Goal: Task Accomplishment & Management: Complete application form

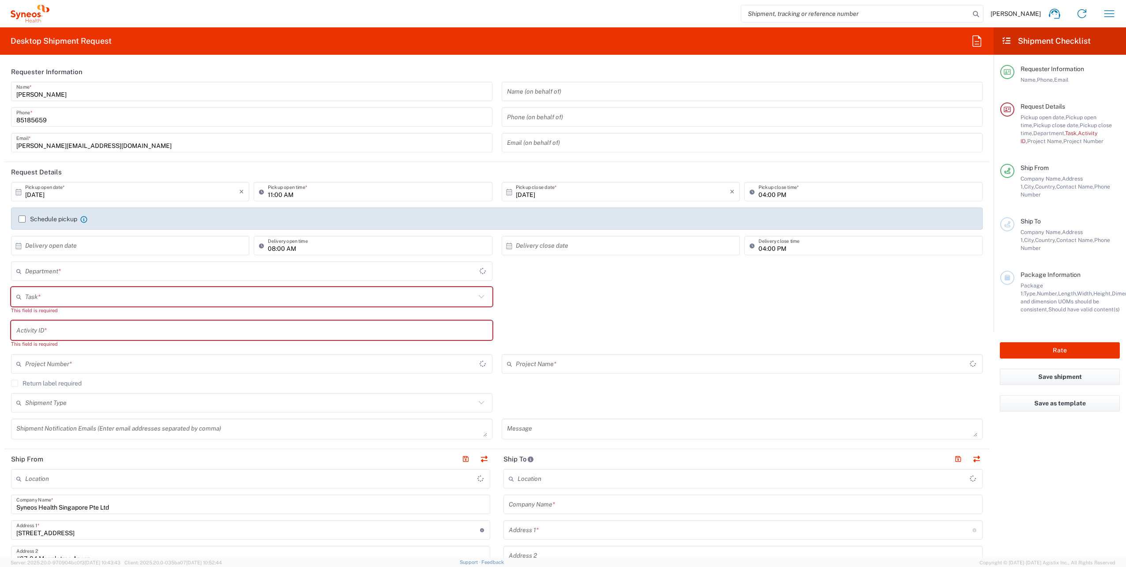
type input "4510"
type input "[GEOGRAPHIC_DATA]"
click at [1111, 14] on icon "button" at bounding box center [1110, 13] width 10 height 7
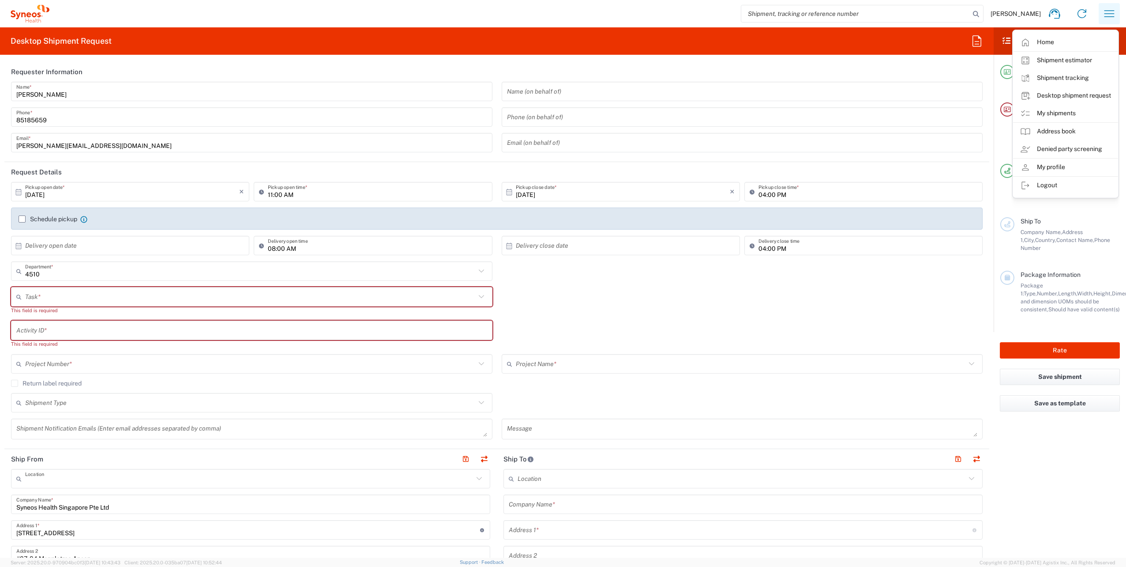
type input "Syneos Health Singapore PteLtd"
click at [1049, 117] on link "My shipments" at bounding box center [1065, 114] width 105 height 18
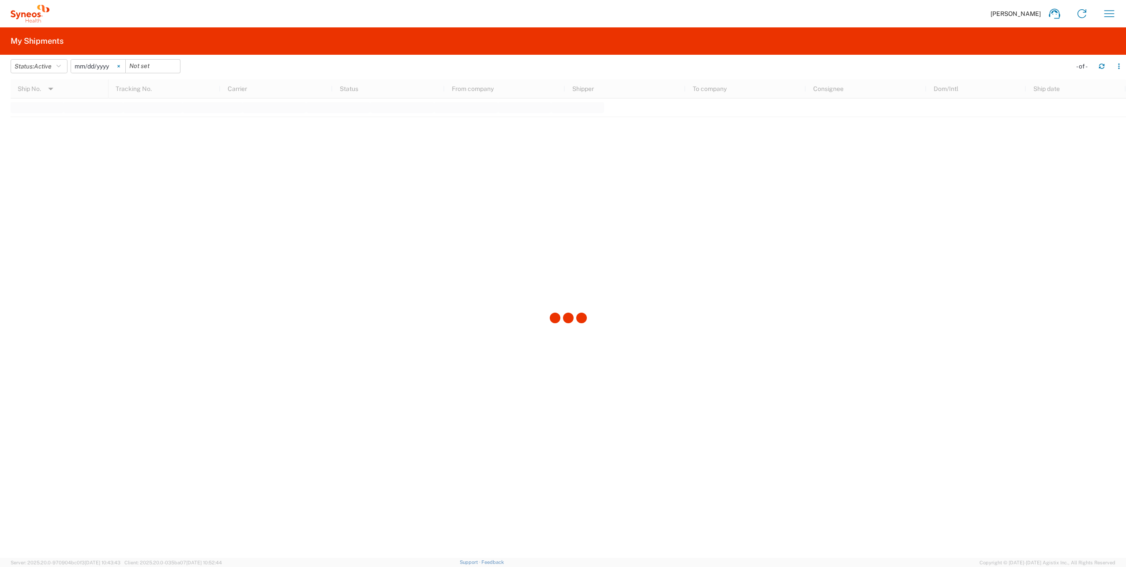
click at [124, 65] on svg-icon at bounding box center [118, 66] width 13 height 13
click at [64, 68] on button "Status: Active" at bounding box center [39, 66] width 57 height 14
click at [32, 113] on span "All" at bounding box center [62, 113] width 103 height 14
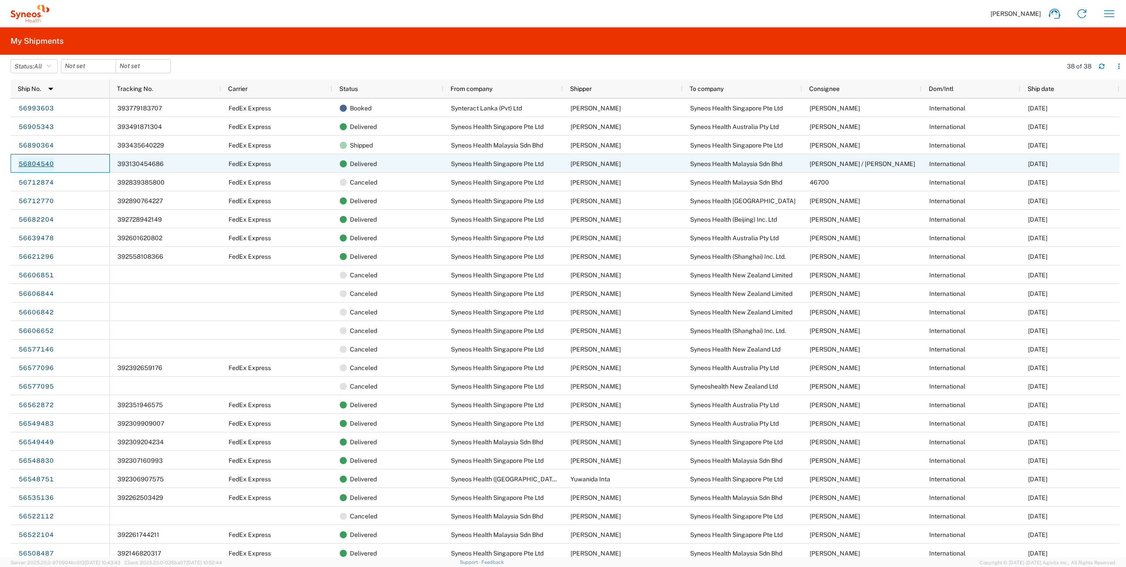
click at [49, 165] on link "56804540" at bounding box center [36, 164] width 36 height 14
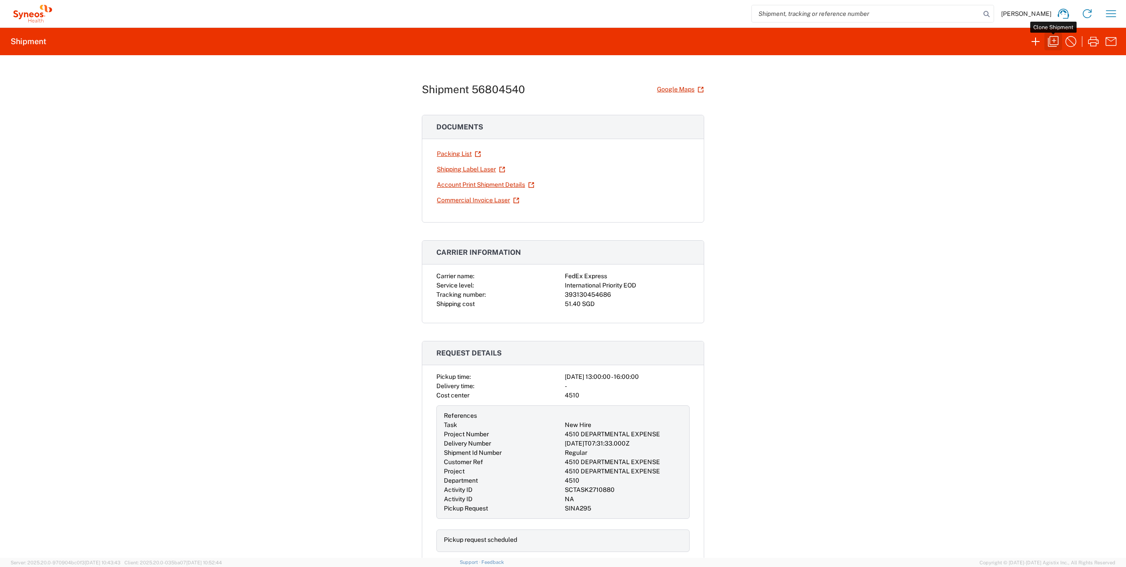
click at [1057, 40] on icon "button" at bounding box center [1054, 41] width 14 height 14
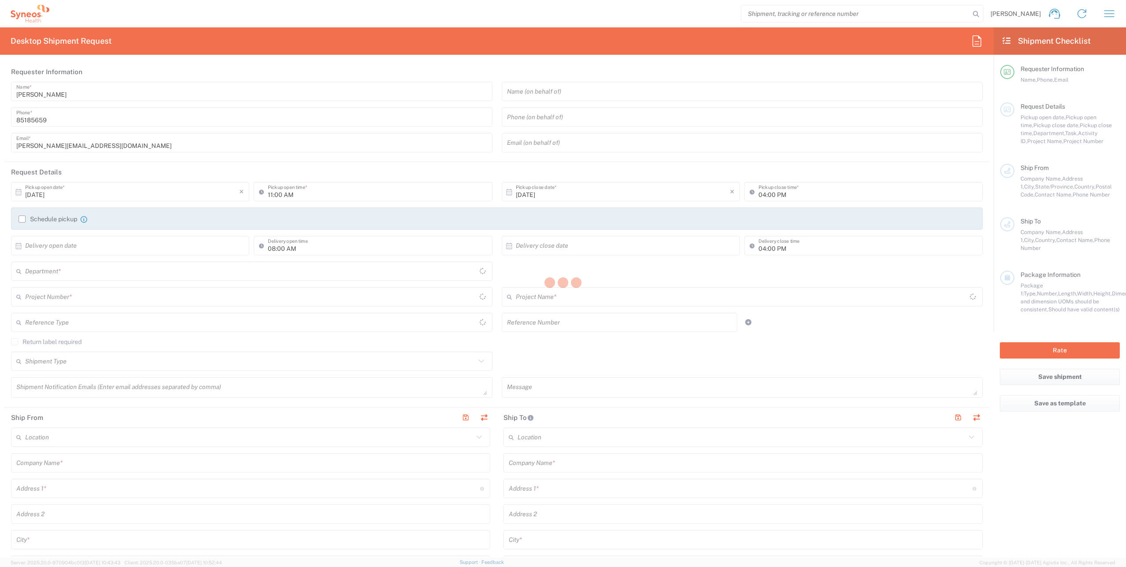
type input "01:00 PM"
type input "Shipment Id Number"
type input "Regular"
type textarea "[EMAIL_ADDRESS][PERSON_NAME][DOMAIN_NAME]"
type input "Syneos Health Singapore PteLtd"
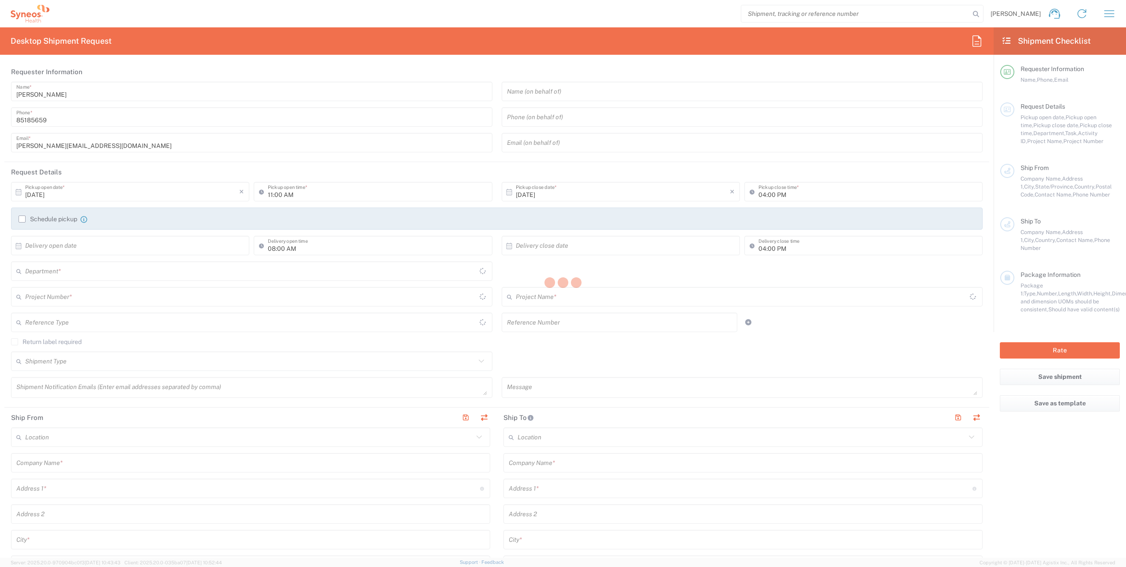
type input "Syneos Health Singapore Pte Ltd"
type input "[STREET_ADDRESS]"
type input "#07-04 [GEOGRAPHIC_DATA]"
type input "[GEOGRAPHIC_DATA]"
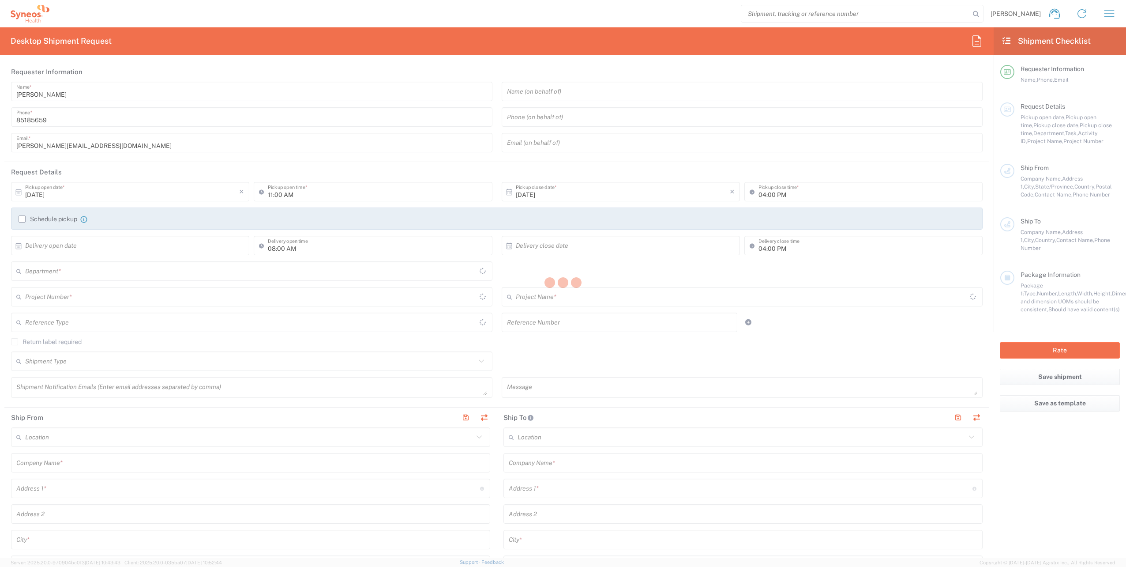
type input "079914"
type input "[PERSON_NAME]"
type input "65 6681 6047"
type input "[PERSON_NAME][EMAIL_ADDRESS][DOMAIN_NAME]"
type input "Business (General)"
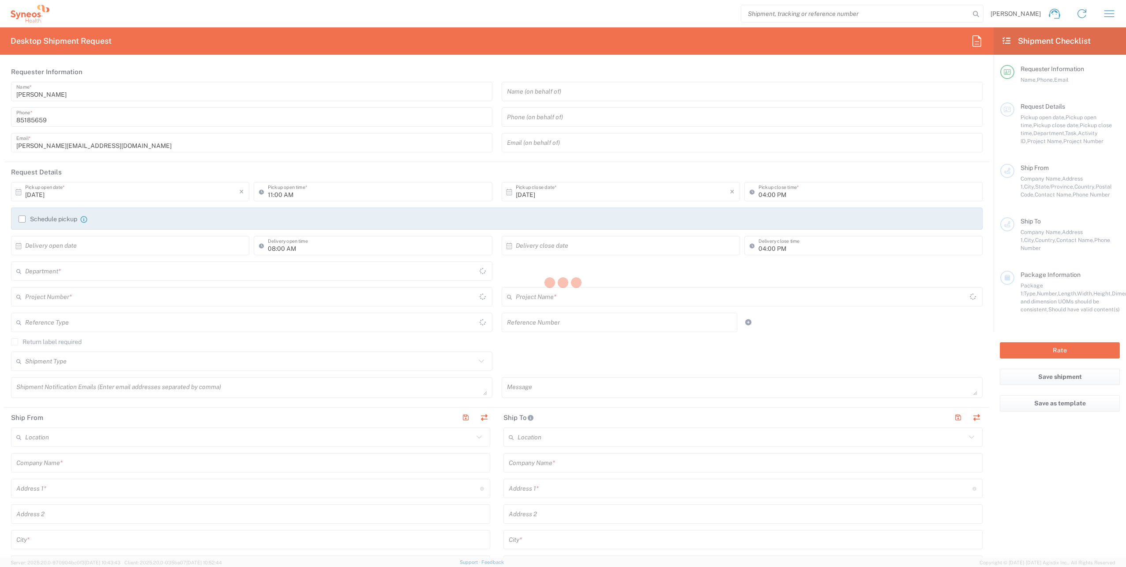
type input "Syneos Health Malaysia Sdn Bhd"
type input "Level 30, [GEOGRAPHIC_DATA], [GEOGRAPHIC_DATA]"
type input "[GEOGRAPHIC_DATA]"
type input "[PERSON_NAME]"
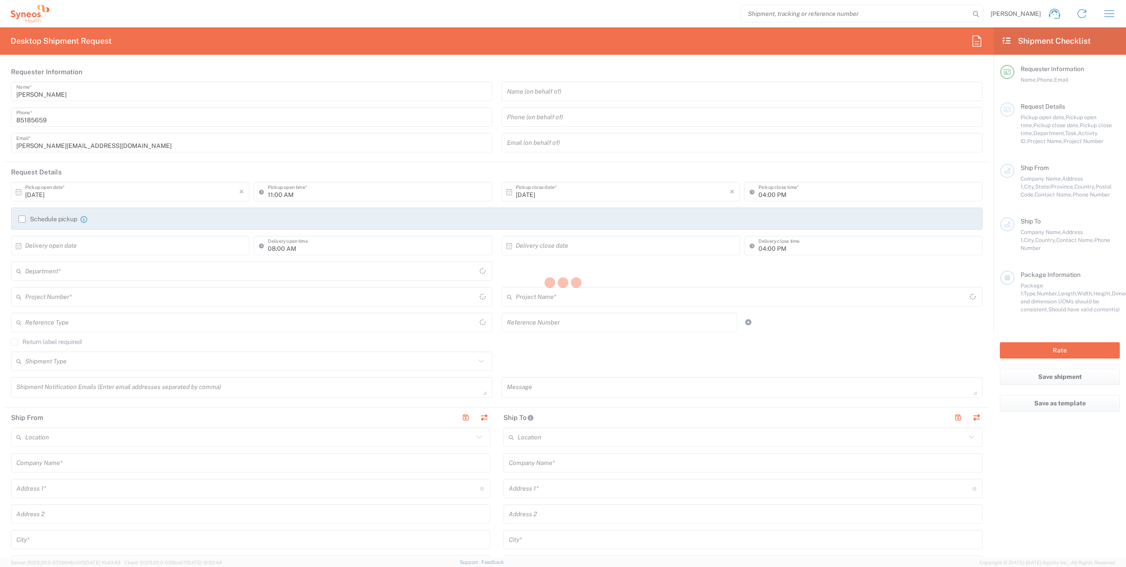
type input "[GEOGRAPHIC_DATA]"
type input "59200"
type input "[PERSON_NAME] / [PERSON_NAME]"
type input "[PHONE_NUMBER]"
type input "[EMAIL_ADDRESS][DOMAIN_NAME]"
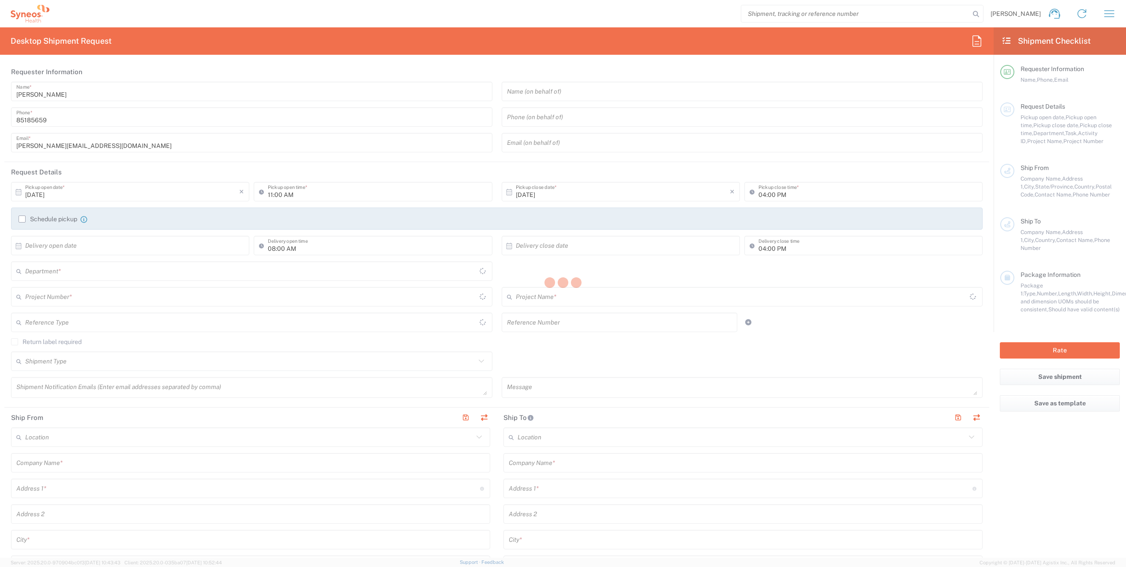
type input "Business (General)"
type input "Adult Signature Required"
type input "Syneos Health Singapore PteLtd"
type input "Sender/Shipper"
type input "Not Sold"
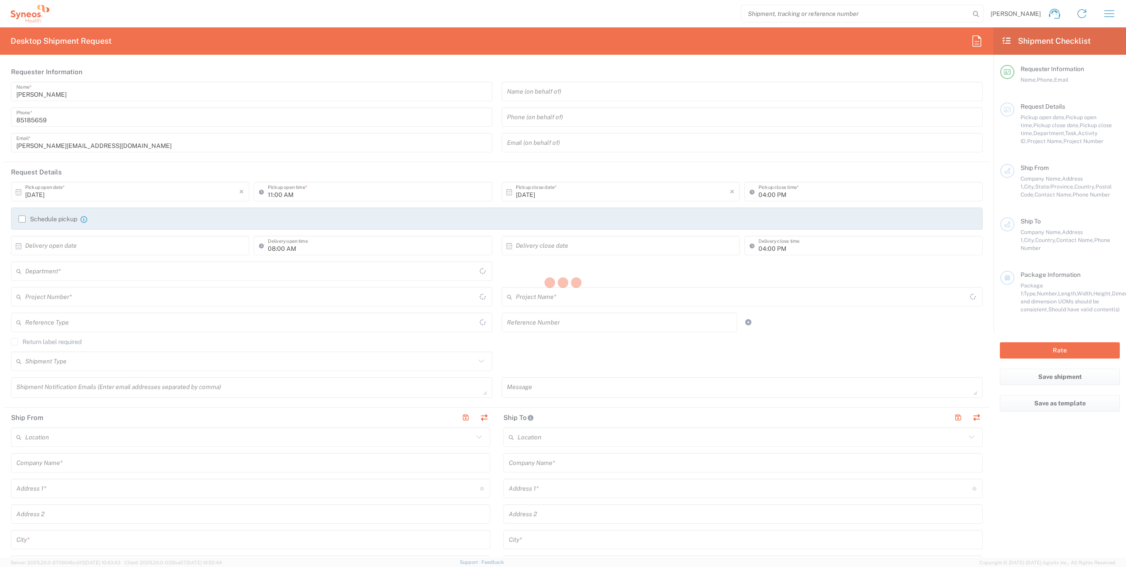
type input "Sender/Shipper"
type input "Delivery Duty Paid"
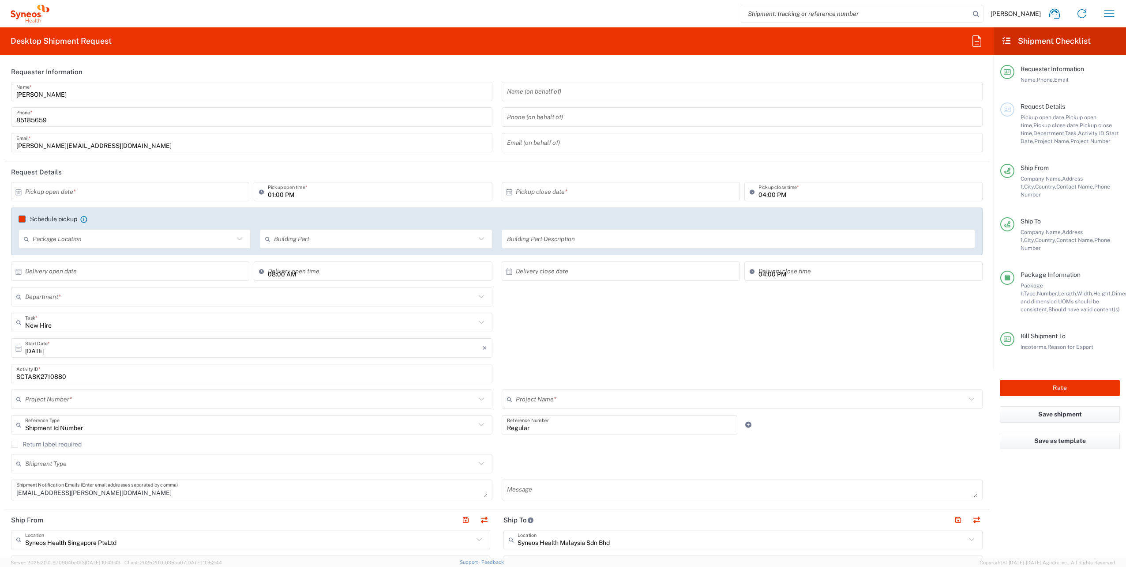
type input "4510"
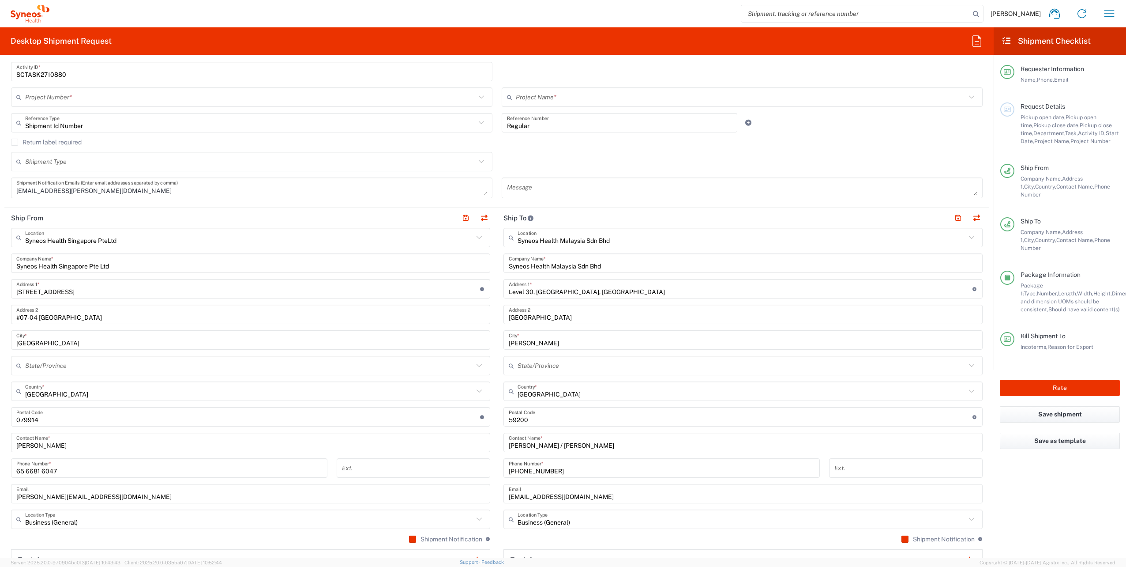
type input "[GEOGRAPHIC_DATA]"
type input "Your Packaging"
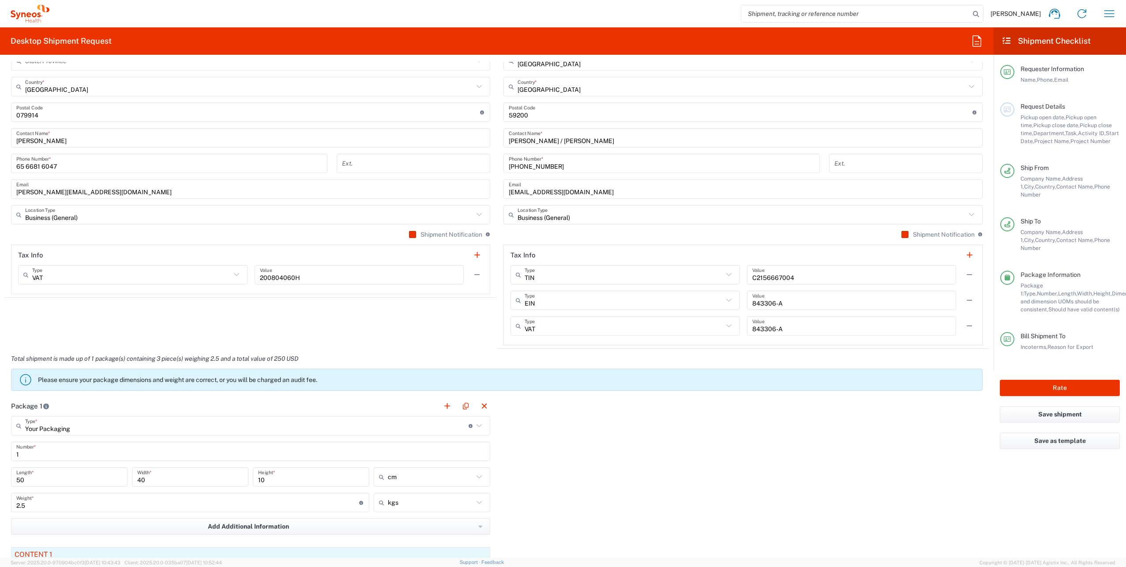
type input "4510 DEPARTMENTAL EXPENSE"
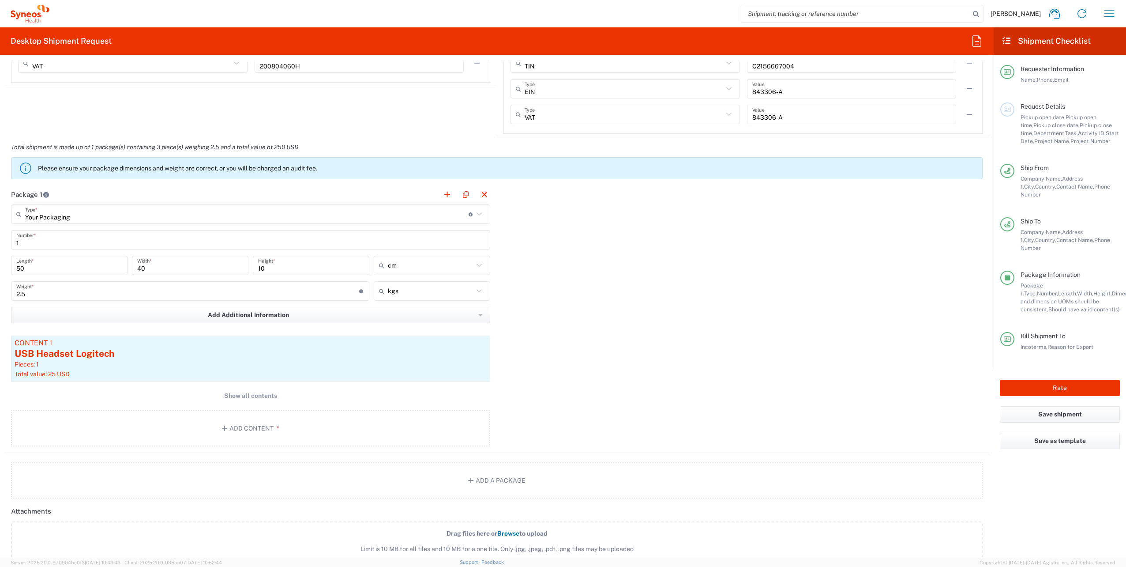
scroll to position [896, 0]
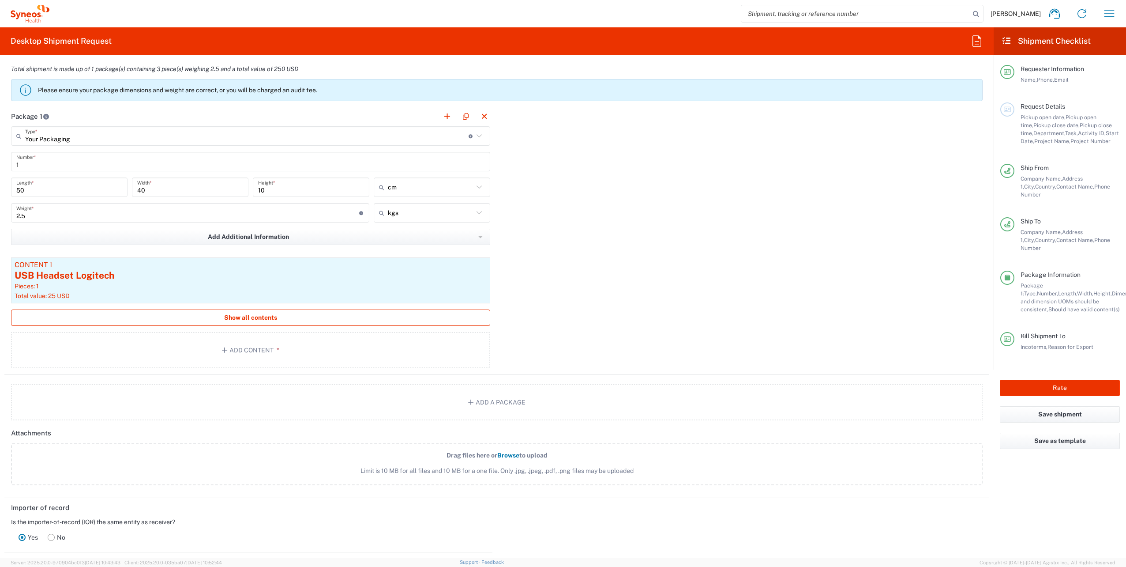
type input "4510 DEPARTMENTAL EXPENSE"
click at [291, 320] on button "Show all contents" at bounding box center [250, 317] width 479 height 16
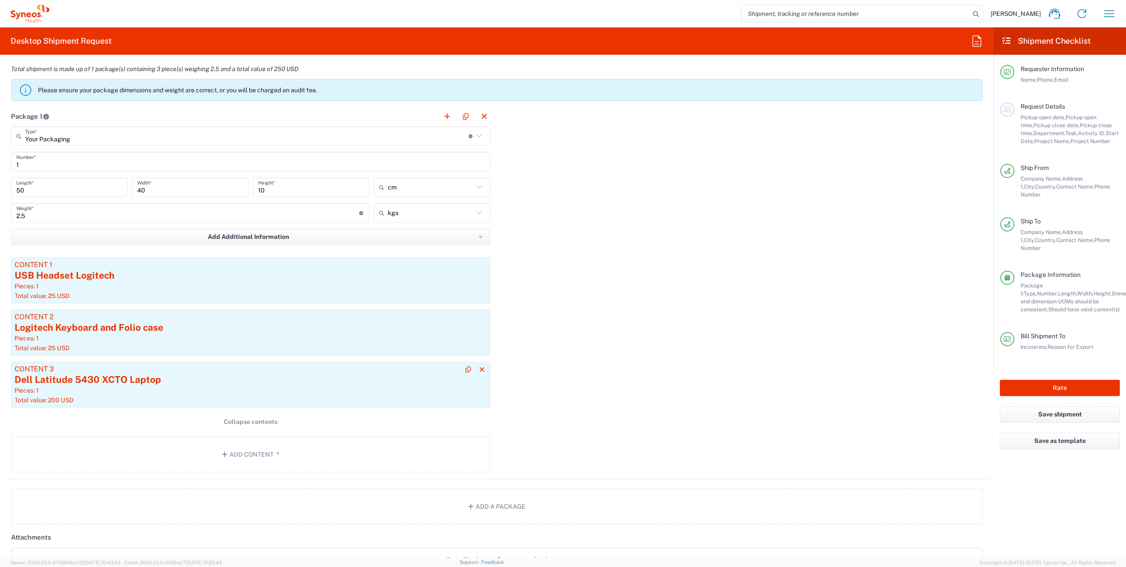
click at [213, 387] on div "Pieces: 1" at bounding box center [251, 390] width 472 height 8
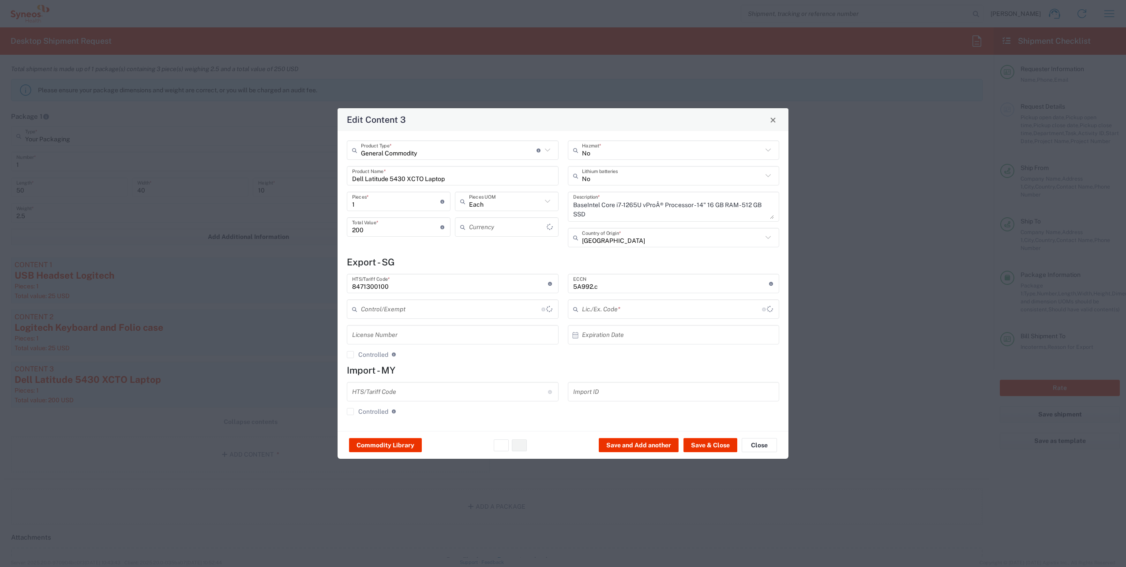
type input "US Dollar"
type input "BIS"
type input "NLR - No License Required"
drag, startPoint x: 610, startPoint y: 218, endPoint x: 546, endPoint y: 202, distance: 66.5
click at [546, 202] on div "General Commodity Product Type * Document: Paper document generated internally …" at bounding box center [564, 196] width 442 height 113
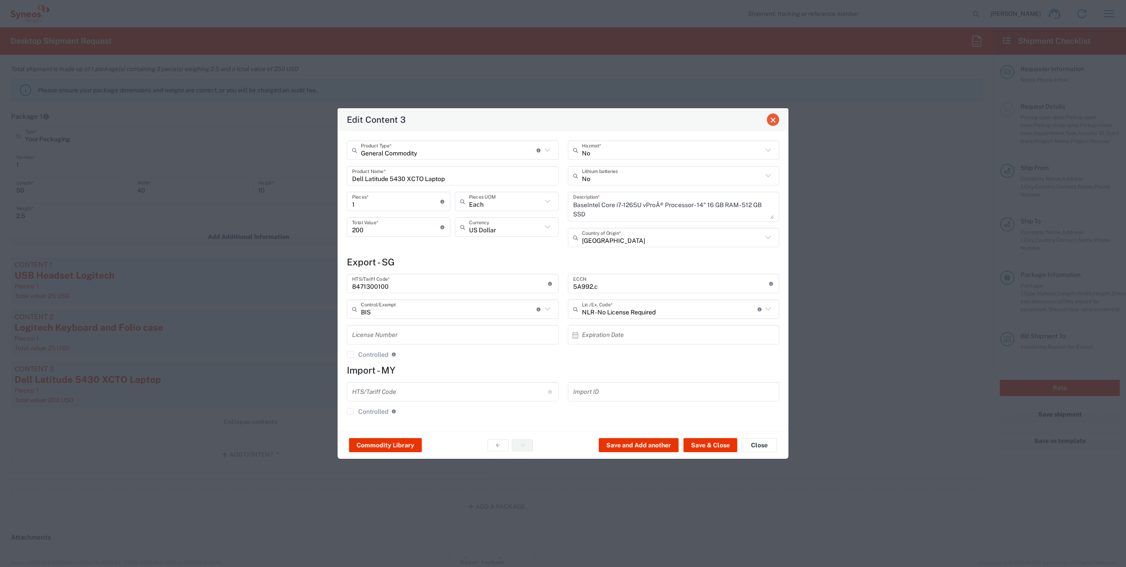
click at [776, 118] on span "Close" at bounding box center [773, 120] width 6 height 6
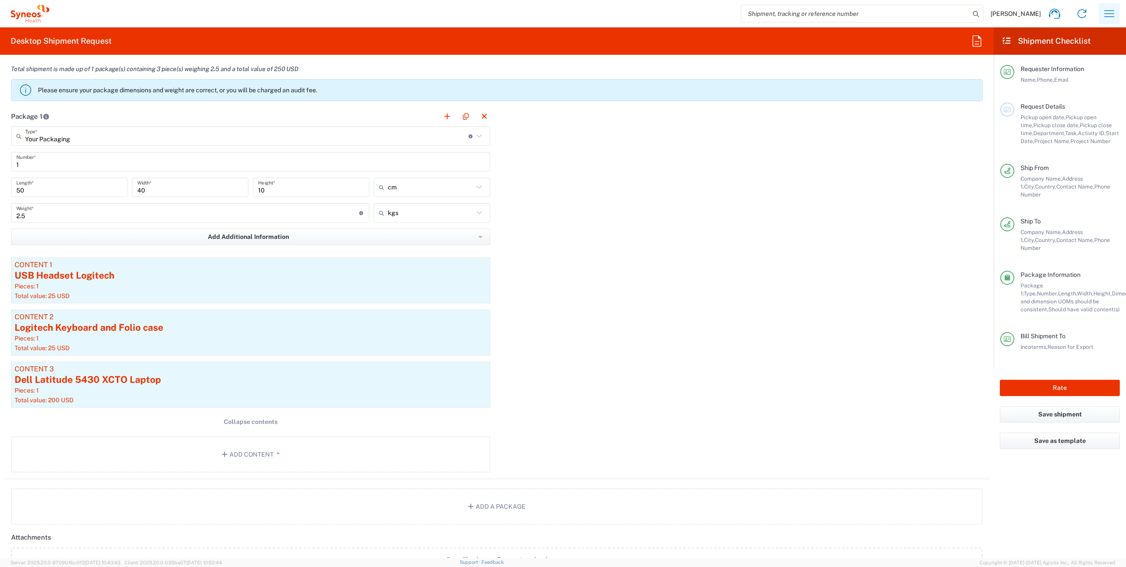
click at [1109, 9] on icon "button" at bounding box center [1110, 14] width 14 height 14
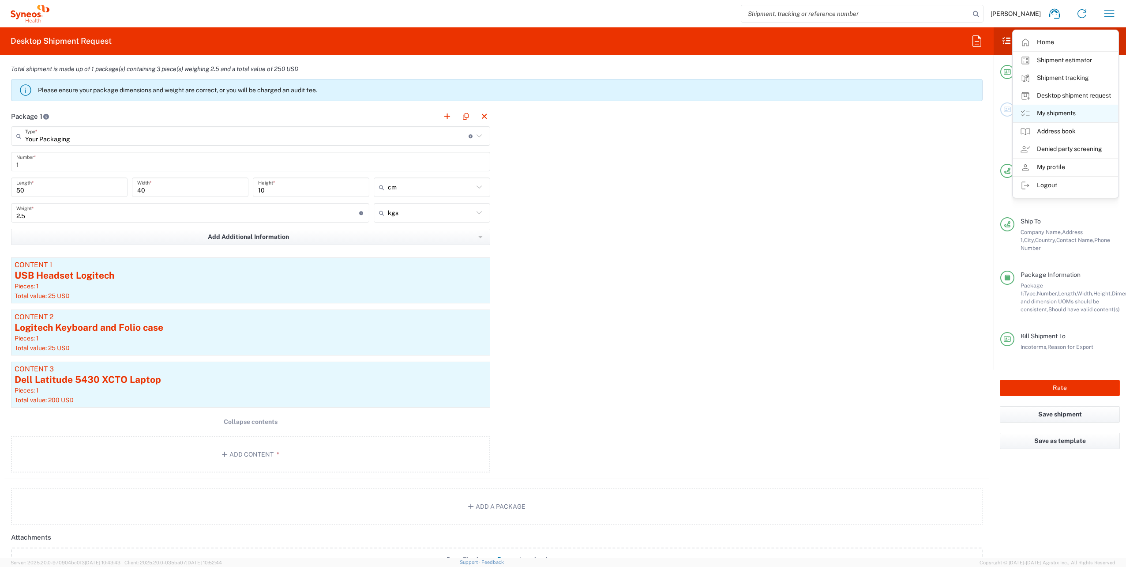
click at [1068, 107] on link "My shipments" at bounding box center [1065, 114] width 105 height 18
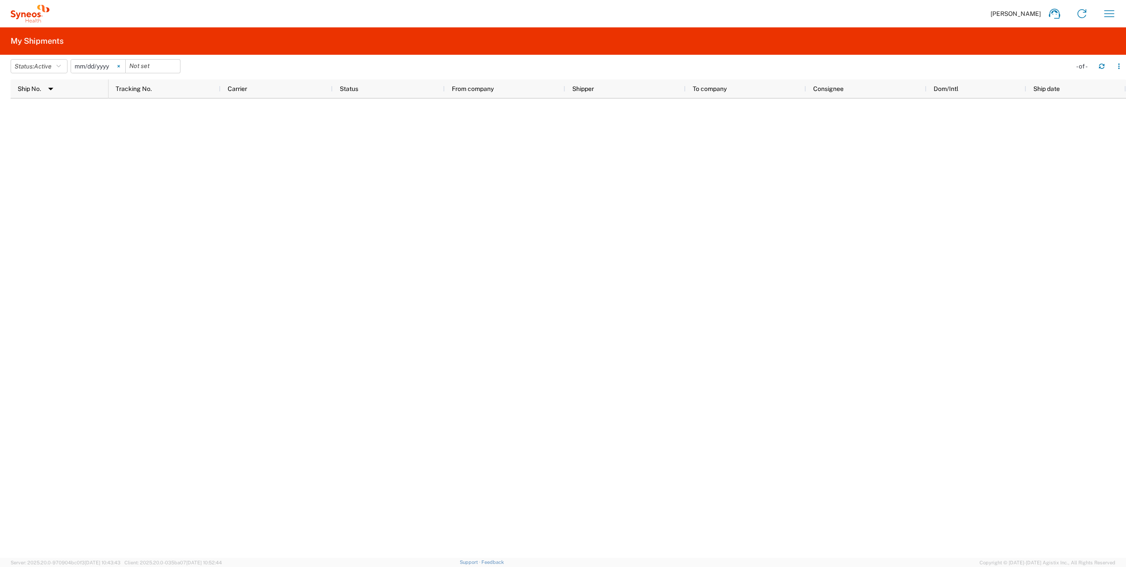
click at [123, 68] on svg-icon at bounding box center [118, 66] width 13 height 13
click at [58, 65] on button "Status: Active" at bounding box center [39, 66] width 57 height 14
click at [49, 113] on span "All" at bounding box center [62, 113] width 103 height 14
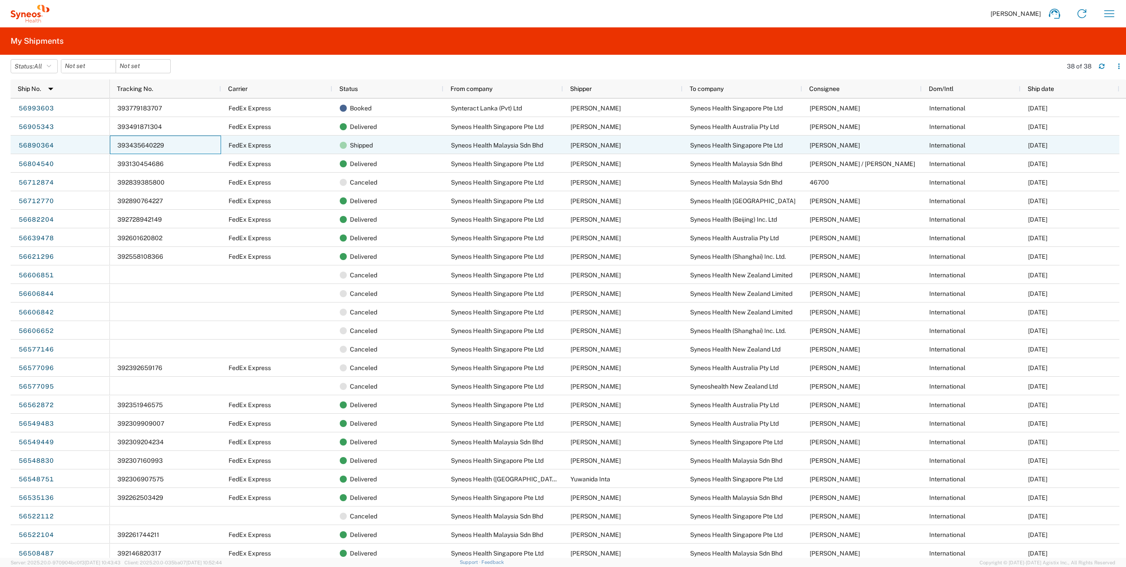
click at [184, 146] on div "393435640229" at bounding box center [165, 145] width 111 height 19
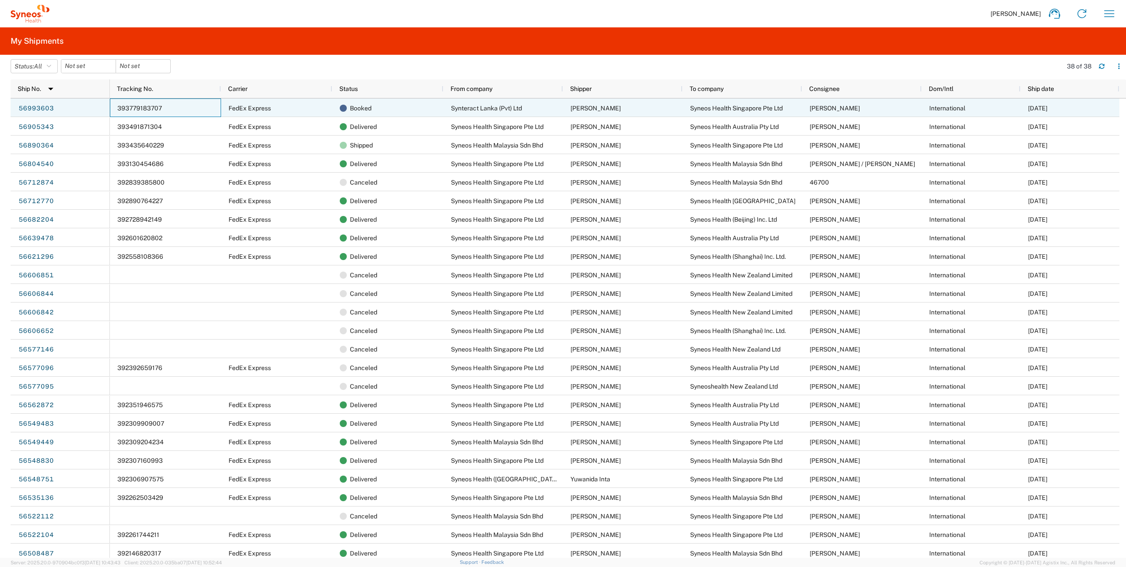
click at [190, 113] on div "393779183707" at bounding box center [165, 107] width 111 height 19
